Goal: Information Seeking & Learning: Learn about a topic

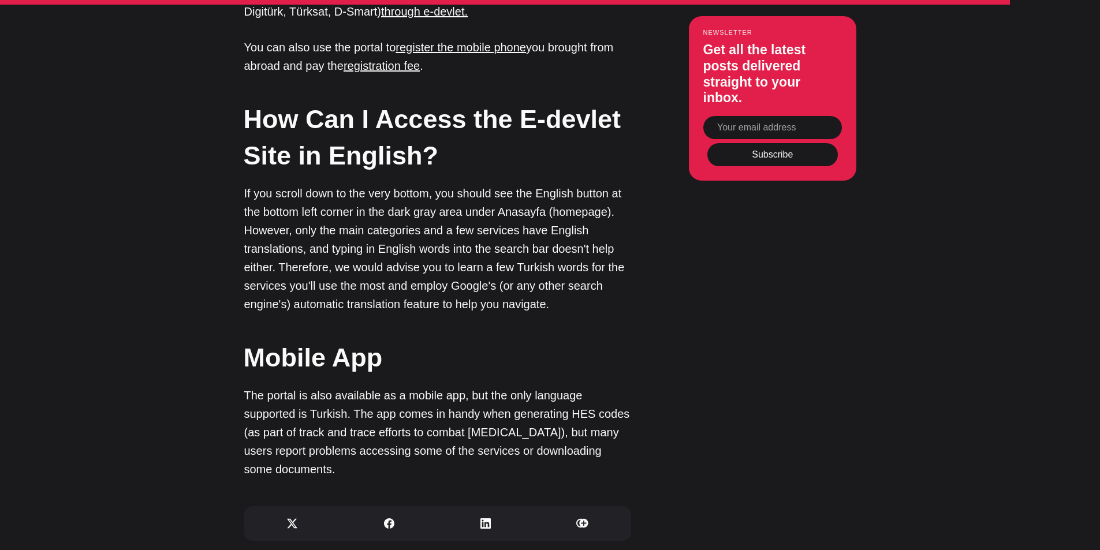
scroll to position [3558, 0]
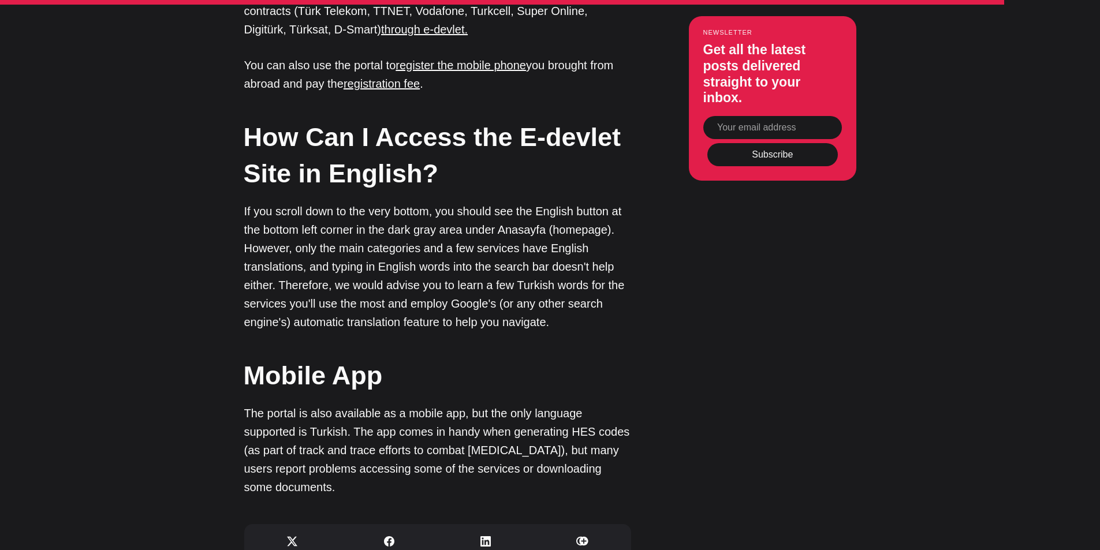
drag, startPoint x: 1106, startPoint y: 50, endPoint x: 1084, endPoint y: 408, distance: 358.8
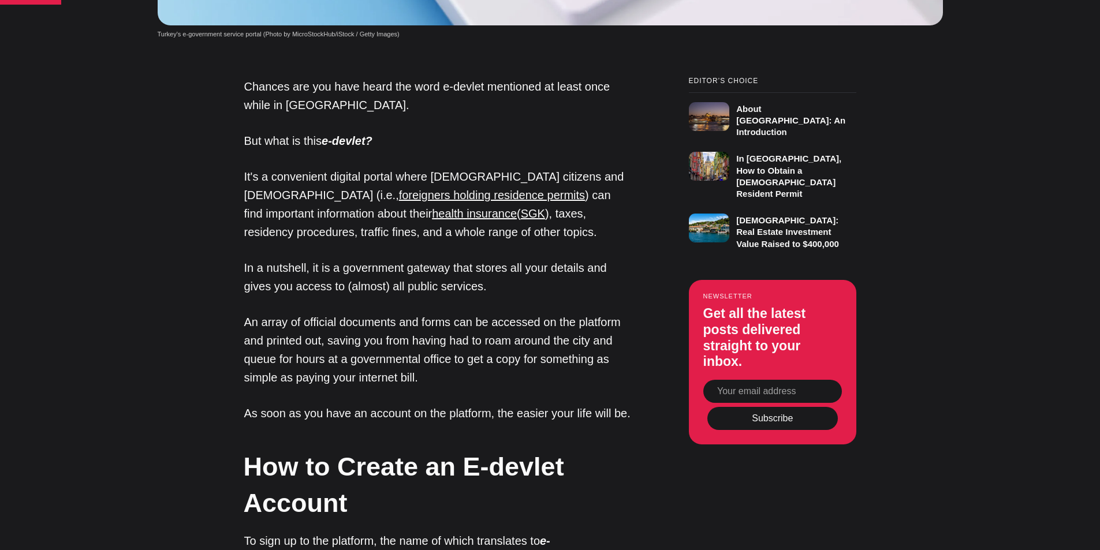
scroll to position [797, 0]
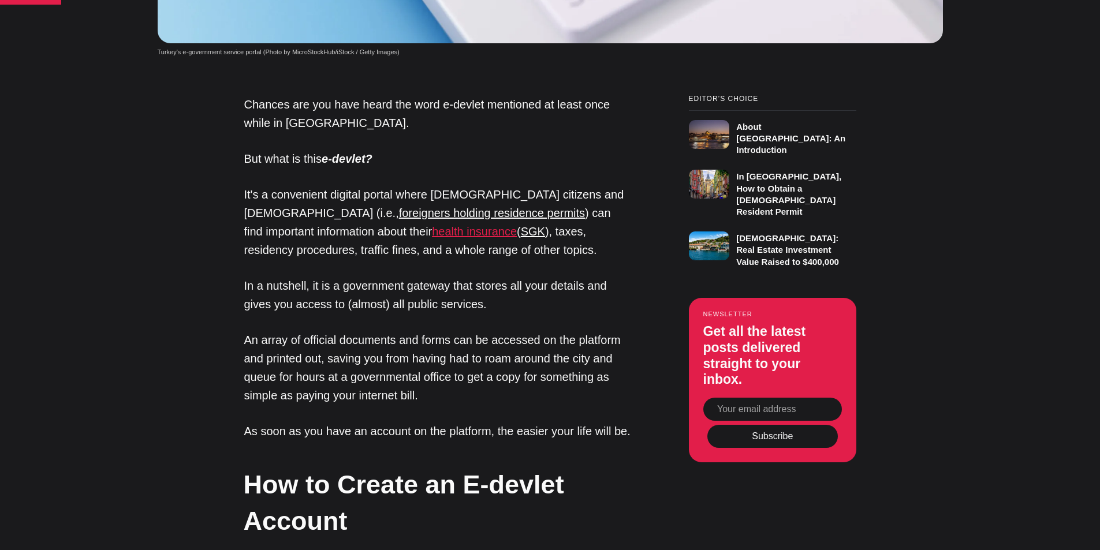
click at [432, 237] on link "health insurance" at bounding box center [474, 231] width 85 height 13
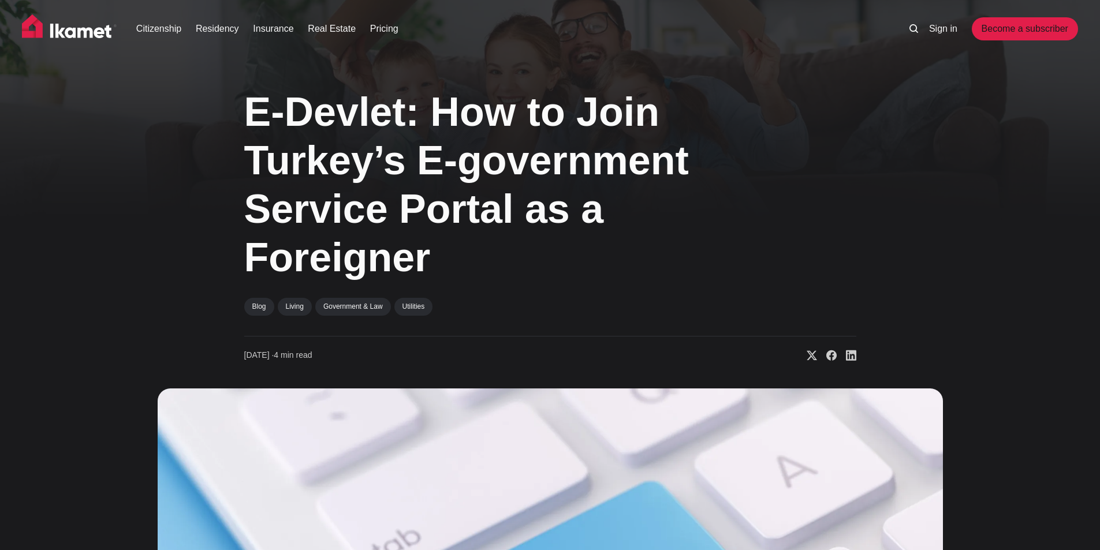
scroll to position [797, 0]
